Goal: Task Accomplishment & Management: Complete application form

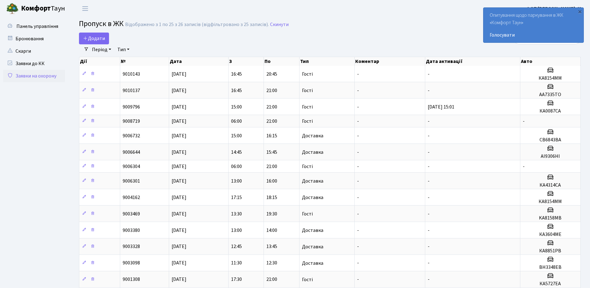
select select "25"
click at [581, 13] on div "×" at bounding box center [579, 11] width 6 height 6
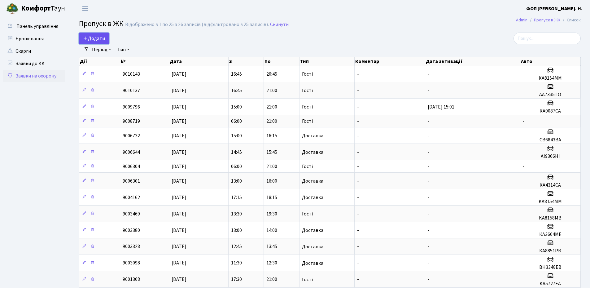
click at [91, 37] on span "Додати" at bounding box center [94, 38] width 22 height 7
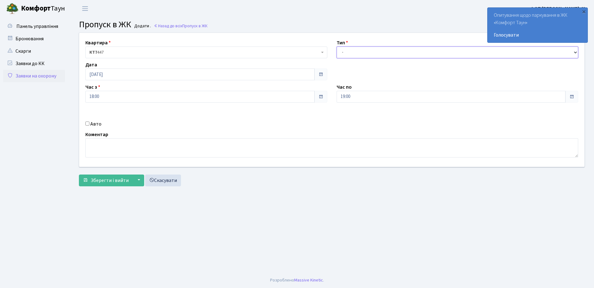
click at [351, 51] on select "- Доставка Таксі Гості Сервіс" at bounding box center [458, 52] width 242 height 12
select select "2"
click at [337, 46] on select "- Доставка Таксі Гості Сервіс" at bounding box center [458, 52] width 242 height 12
click at [351, 93] on input "19:00" at bounding box center [451, 97] width 229 height 12
click at [351, 119] on icon at bounding box center [353, 118] width 17 height 17
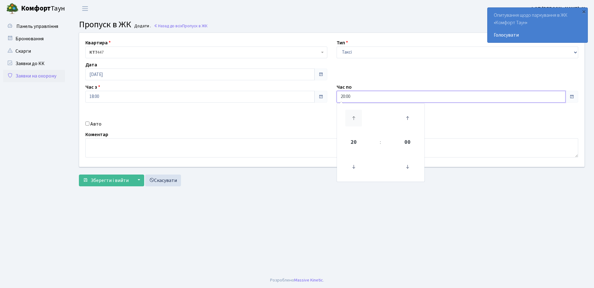
click at [351, 119] on icon at bounding box center [353, 118] width 17 height 17
type input "21:00"
click at [90, 124] on div "Авто" at bounding box center [206, 123] width 251 height 7
click at [95, 124] on label "Авто" at bounding box center [95, 123] width 11 height 7
click at [89, 124] on input "Авто" at bounding box center [87, 123] width 4 height 4
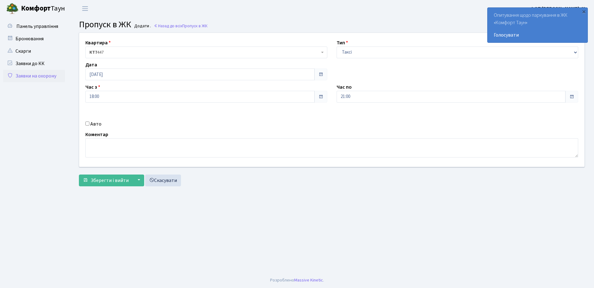
checkbox input "true"
paste input "AI7328PO"
type input "AI7328PO"
click at [87, 181] on span "submit" at bounding box center [85, 179] width 5 height 5
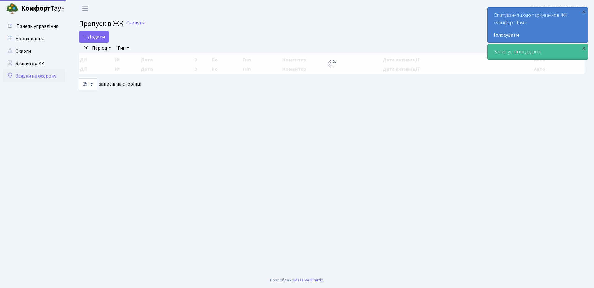
select select "25"
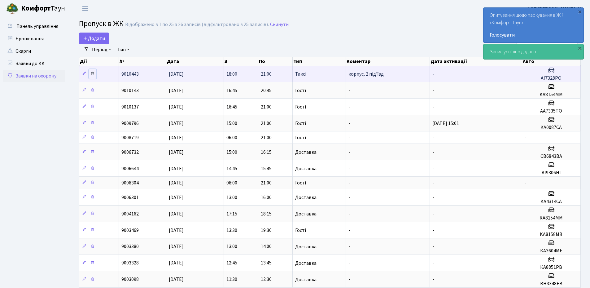
click at [93, 73] on icon at bounding box center [92, 73] width 4 height 4
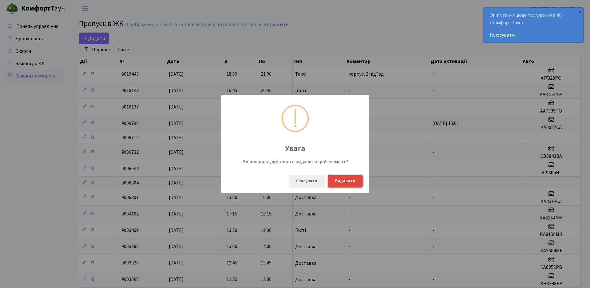
click at [345, 180] on button "Видалити" at bounding box center [345, 181] width 35 height 13
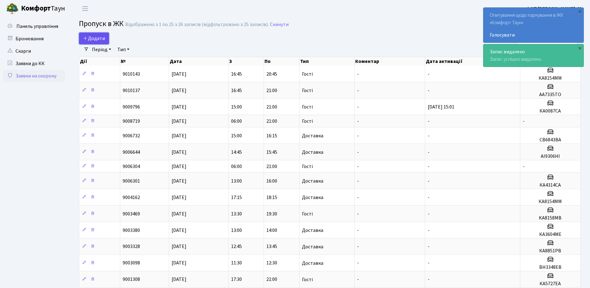
click at [100, 41] on span "Додати" at bounding box center [94, 38] width 22 height 7
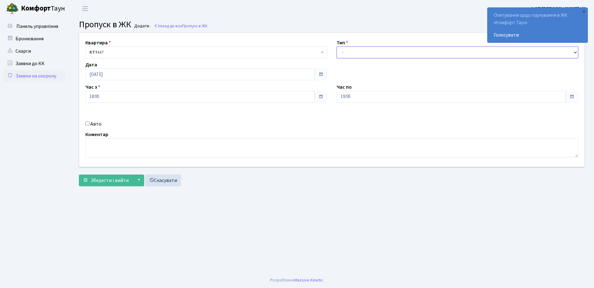
click at [355, 55] on select "- Доставка Таксі Гості Сервіс" at bounding box center [458, 52] width 242 height 12
select select "3"
click at [337, 46] on select "- Доставка Таксі Гості Сервіс" at bounding box center [458, 52] width 242 height 12
click at [347, 98] on input "19:00" at bounding box center [451, 97] width 229 height 12
click at [353, 116] on icon at bounding box center [353, 118] width 17 height 17
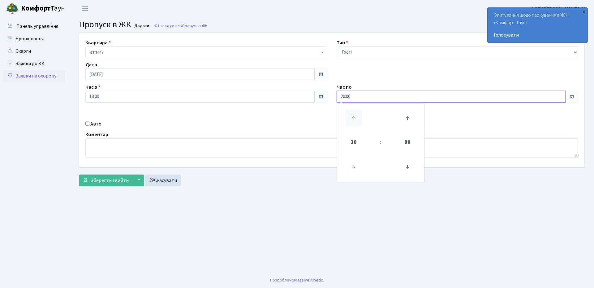
click at [353, 116] on icon at bounding box center [353, 118] width 17 height 17
type input "21:00"
click at [95, 123] on label "Авто" at bounding box center [95, 123] width 11 height 7
click at [89, 123] on input "Авто" at bounding box center [87, 123] width 4 height 4
checkbox input "true"
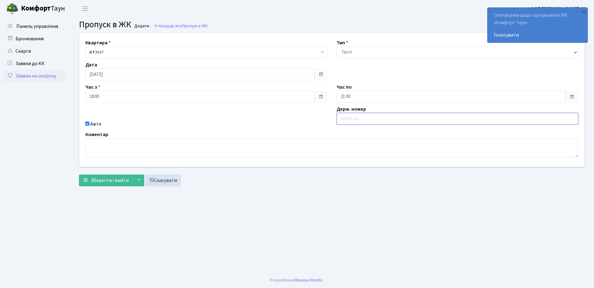
paste input "AI7328PO"
type input "AI7328PO"
click at [100, 181] on span "Зберегти і вийти" at bounding box center [110, 180] width 38 height 7
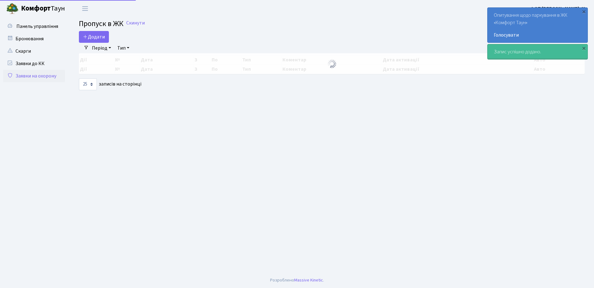
select select "25"
